Goal: Information Seeking & Learning: Learn about a topic

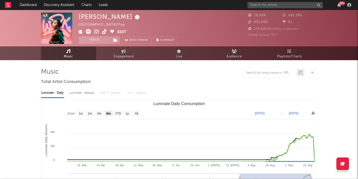
select select "6m"
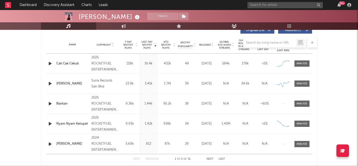
scroll to position [196, 0]
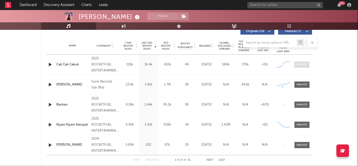
click at [299, 64] on div at bounding box center [301, 65] width 11 height 4
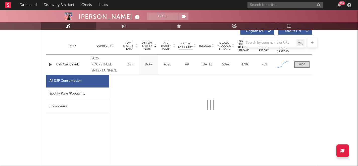
select select "1w"
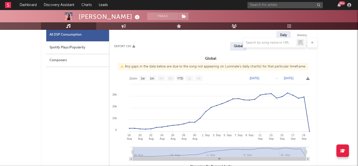
scroll to position [215, 0]
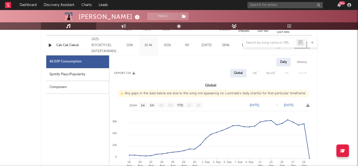
click at [102, 75] on div "Spotify Plays/Popularity" at bounding box center [77, 74] width 63 height 13
select select "1w"
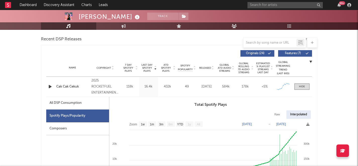
scroll to position [196, 0]
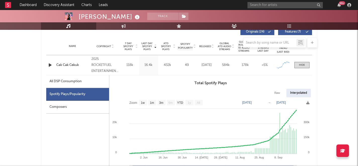
click at [66, 83] on div "All DSP Consumption" at bounding box center [65, 82] width 32 height 6
select select "1w"
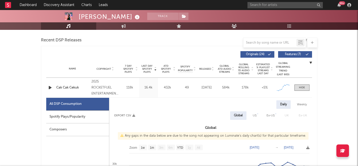
scroll to position [167, 0]
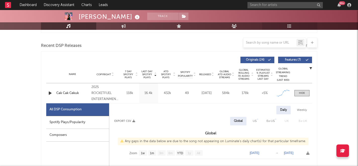
click at [288, 27] on icon at bounding box center [289, 26] width 4 height 4
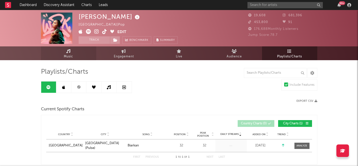
click at [72, 57] on span "Music" at bounding box center [68, 57] width 9 height 6
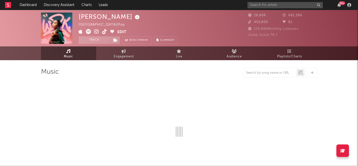
select select "6m"
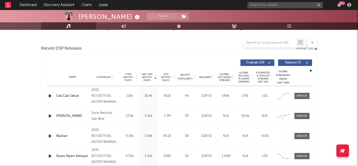
scroll to position [191, 0]
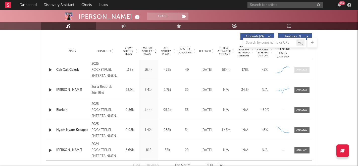
click at [296, 70] on span at bounding box center [301, 70] width 15 height 6
select select "1w"
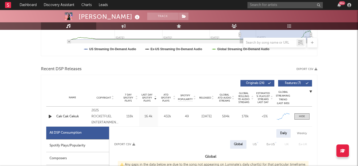
scroll to position [126, 0]
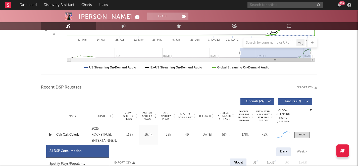
click at [274, 5] on input "text" at bounding box center [284, 5] width 75 height 6
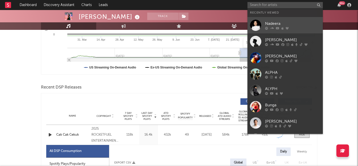
click at [282, 20] on link "Nadeera" at bounding box center [284, 25] width 75 height 16
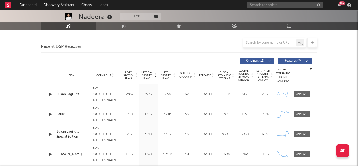
select select "6m"
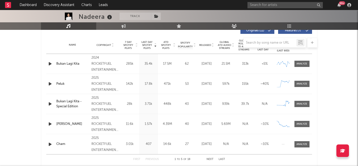
scroll to position [202, 0]
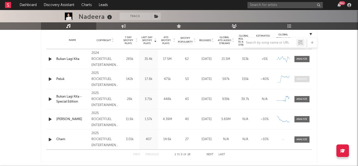
click at [300, 80] on div at bounding box center [301, 79] width 11 height 4
select select "1w"
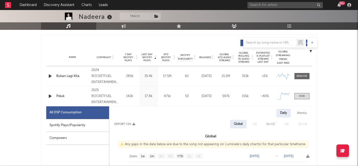
scroll to position [185, 0]
click at [305, 75] on div at bounding box center [301, 76] width 11 height 4
select select "6m"
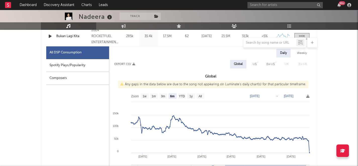
scroll to position [179, 0]
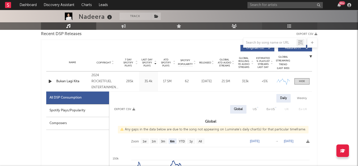
click at [289, 27] on icon at bounding box center [289, 26] width 4 height 4
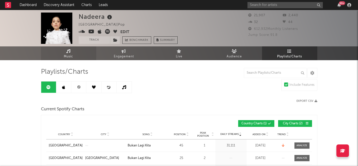
click at [68, 59] on span "Music" at bounding box center [68, 57] width 9 height 6
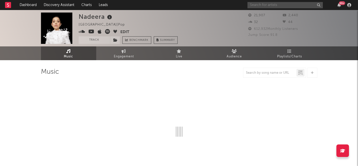
click at [271, 7] on input "text" at bounding box center [284, 5] width 75 height 6
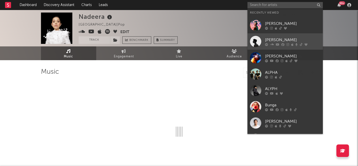
click at [272, 38] on div "[PERSON_NAME]" at bounding box center [292, 40] width 55 height 6
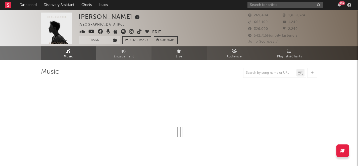
select select "6m"
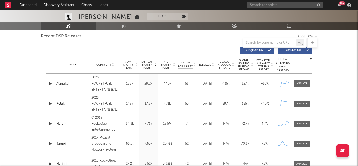
scroll to position [204, 0]
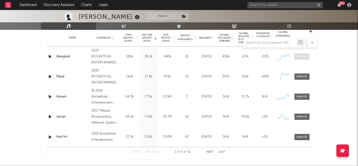
click at [297, 56] on div at bounding box center [301, 57] width 11 height 4
select select "1w"
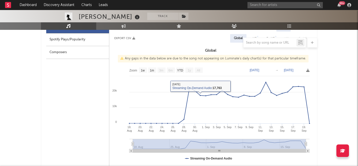
scroll to position [210, 0]
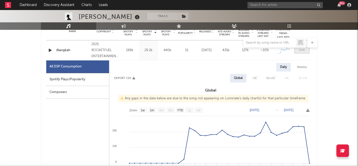
click at [306, 50] on span at bounding box center [301, 50] width 15 height 6
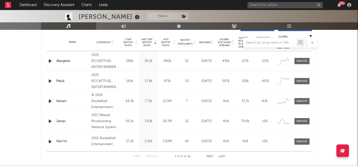
scroll to position [196, 0]
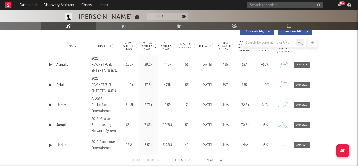
drag, startPoint x: 298, startPoint y: 65, endPoint x: 282, endPoint y: 69, distance: 16.1
click at [298, 65] on div at bounding box center [301, 65] width 11 height 4
select select "1w"
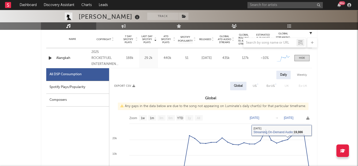
scroll to position [201, 0]
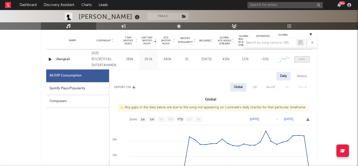
click at [304, 61] on span at bounding box center [301, 59] width 15 height 6
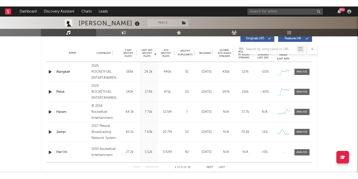
scroll to position [196, 0]
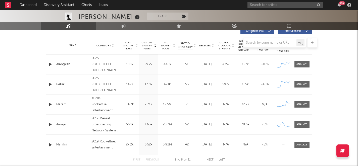
click at [201, 35] on div "Last Day Spotify Plays Copyright 7 Day Spotify Plays Last Day Spotify Plays ATD…" at bounding box center [179, 31] width 266 height 12
